Goal: Task Accomplishment & Management: Manage account settings

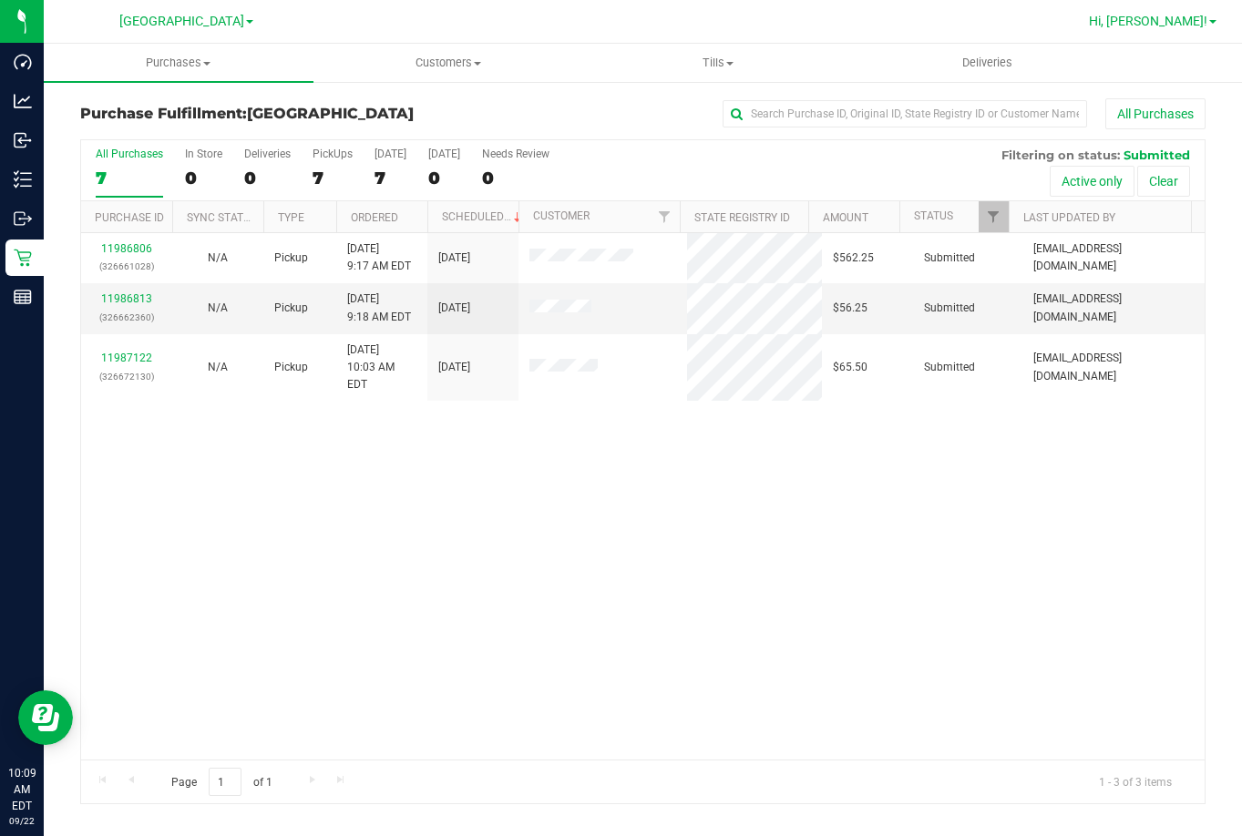
click at [1172, 20] on span "Hi, [PERSON_NAME]!" at bounding box center [1148, 21] width 118 height 15
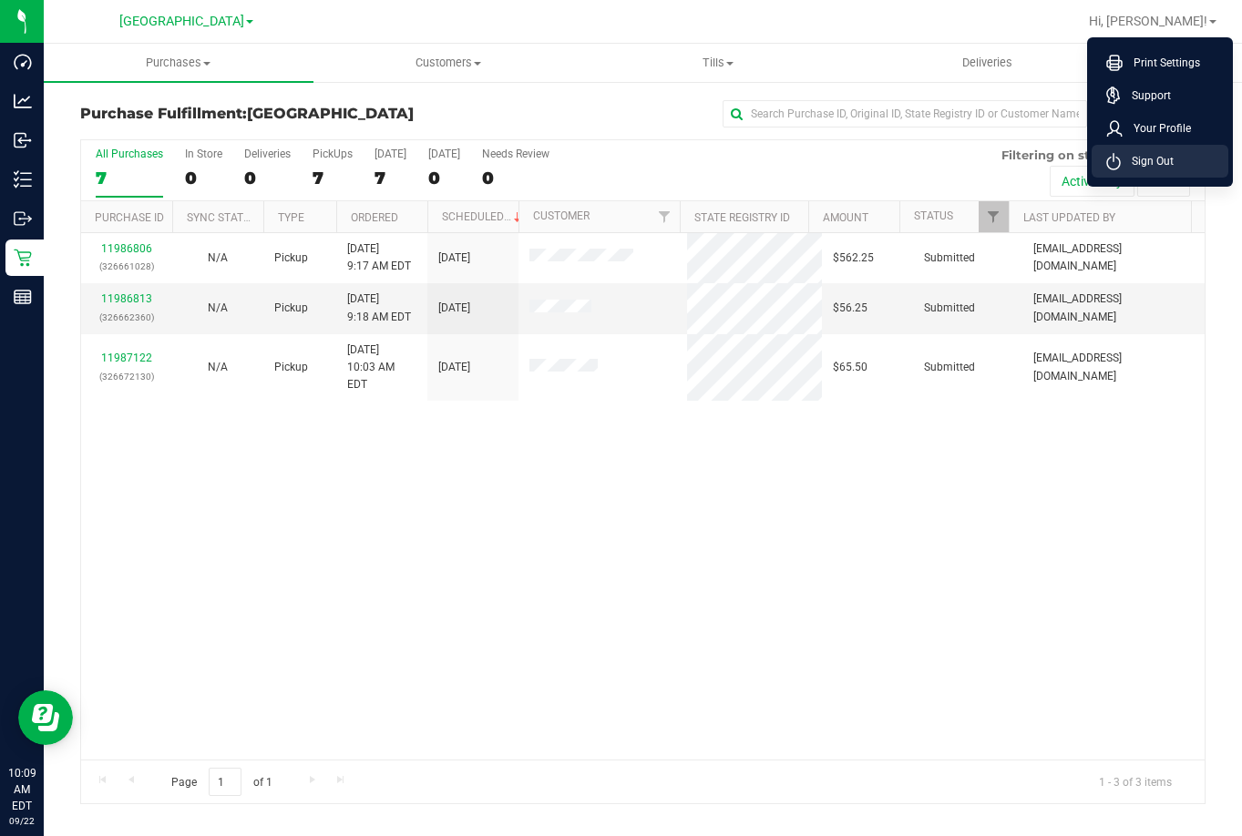
click at [1139, 158] on span "Sign Out" at bounding box center [1147, 161] width 53 height 18
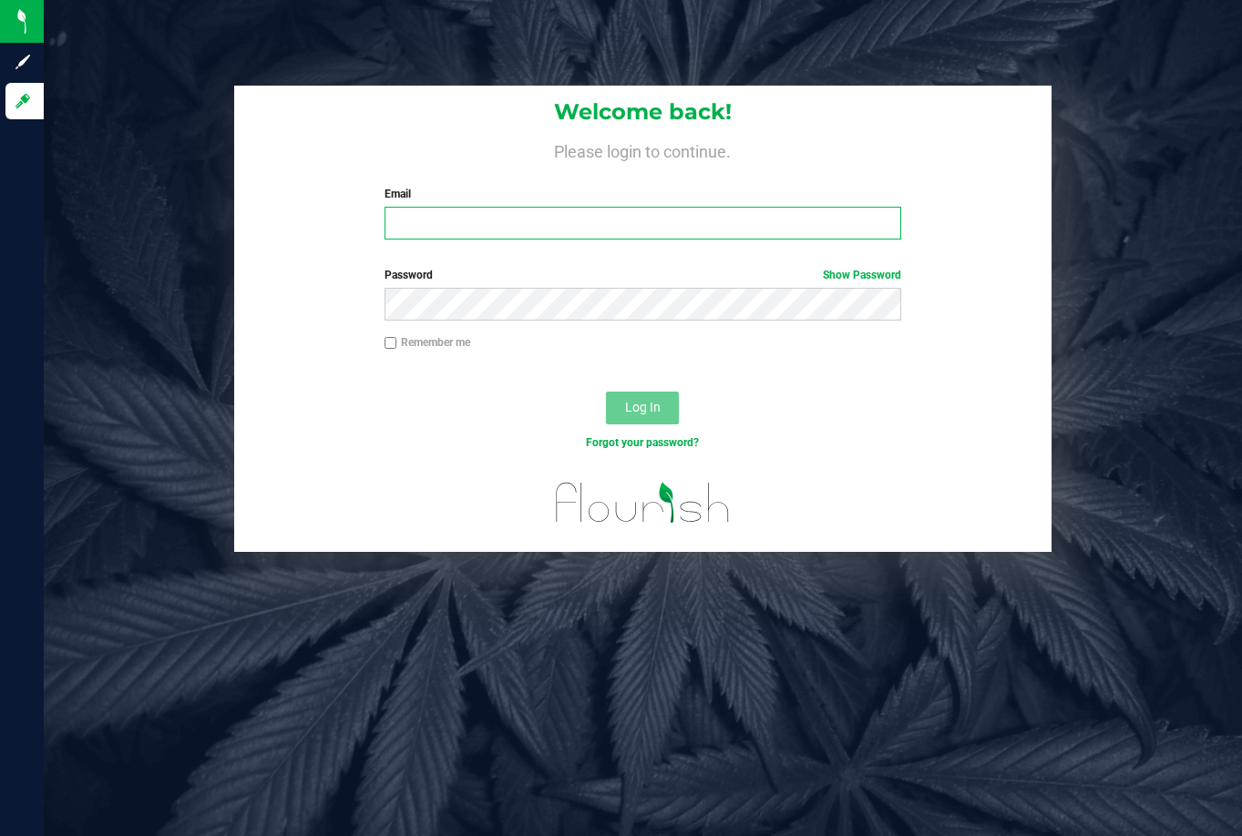
click at [442, 220] on input "Email" at bounding box center [642, 223] width 517 height 33
type input "[EMAIL_ADDRESS][DOMAIN_NAME]"
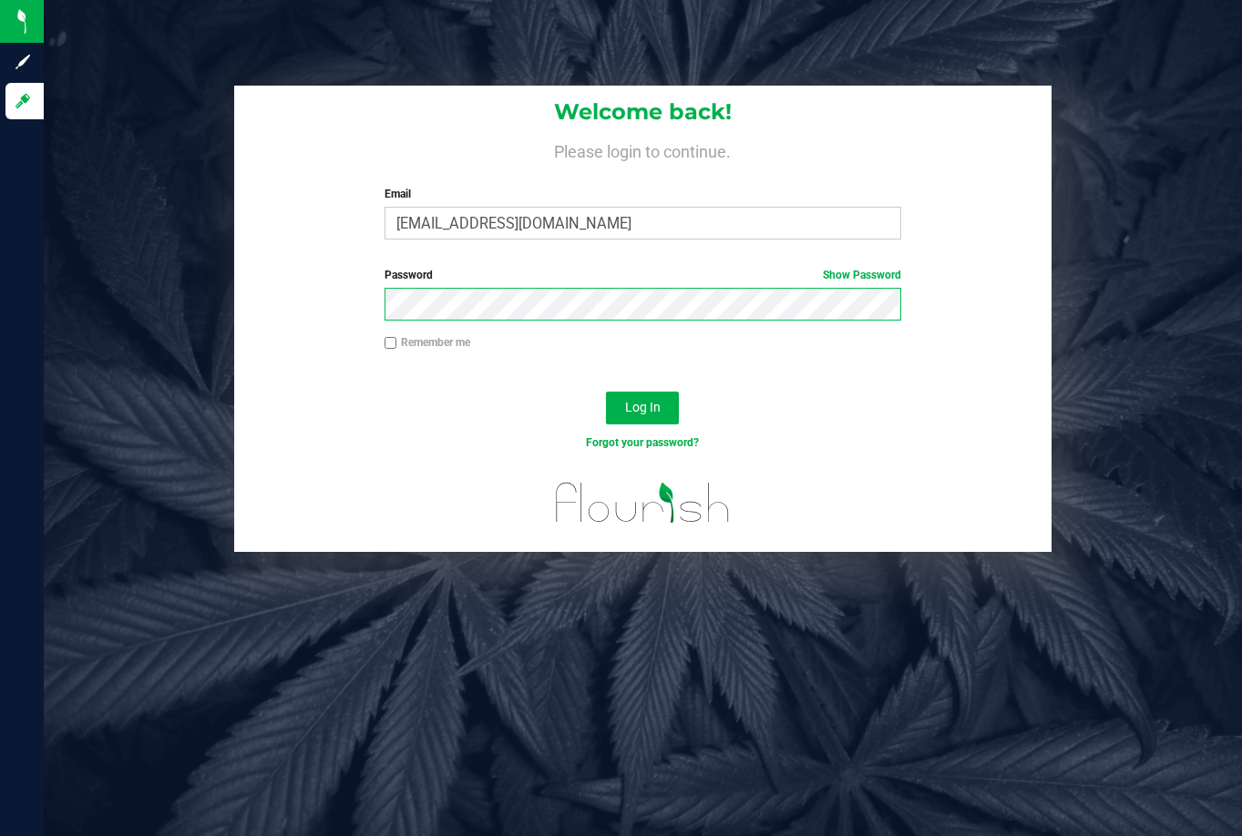
click at [606, 392] on button "Log In" at bounding box center [642, 408] width 73 height 33
